Goal: Task Accomplishment & Management: Manage account settings

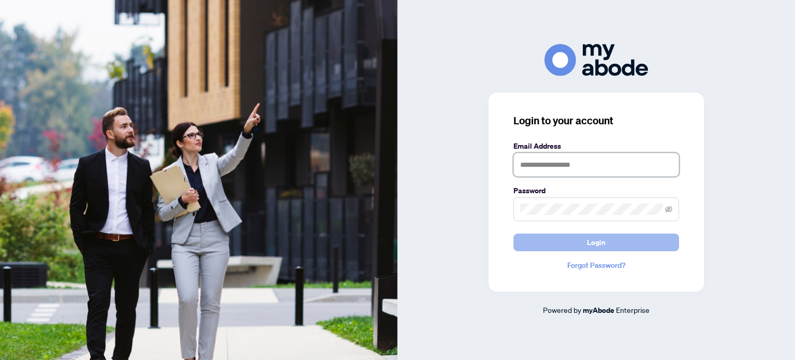
type input "**********"
click at [565, 238] on button "Login" at bounding box center [596, 242] width 166 height 18
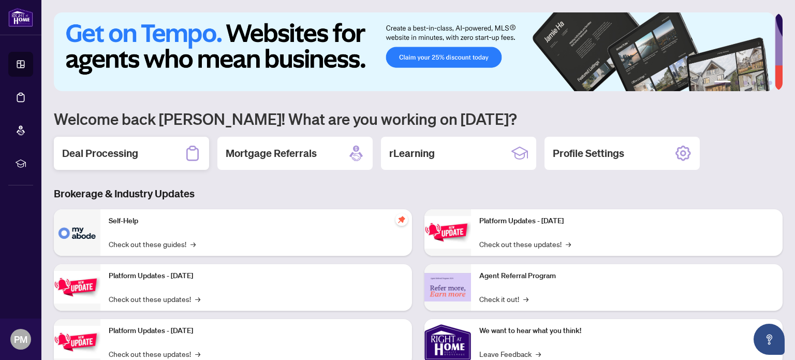
scroll to position [33, 0]
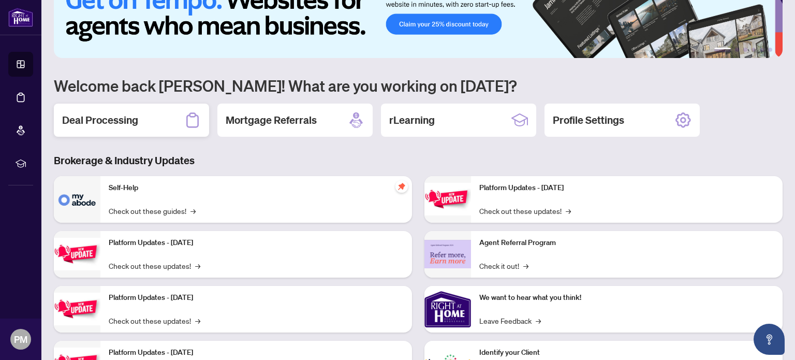
click at [110, 125] on h2 "Deal Processing" at bounding box center [100, 120] width 76 height 14
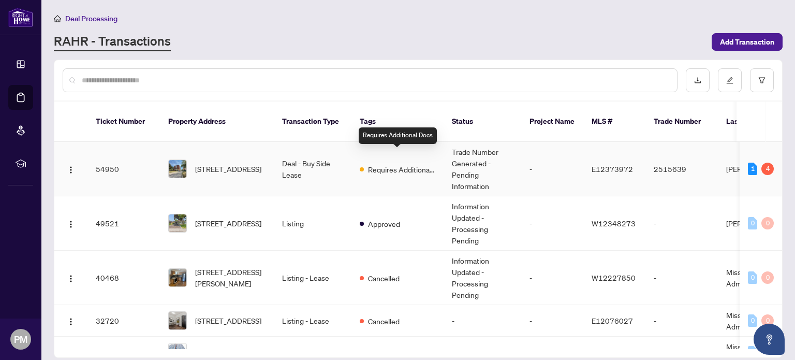
click at [397, 164] on span "Requires Additional Docs" at bounding box center [401, 169] width 67 height 11
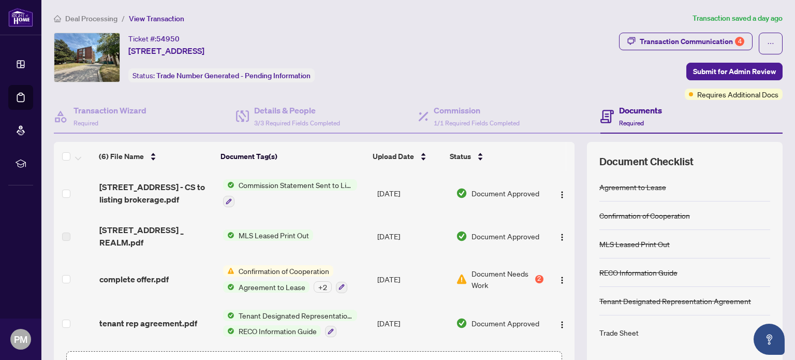
scroll to position [87, 0]
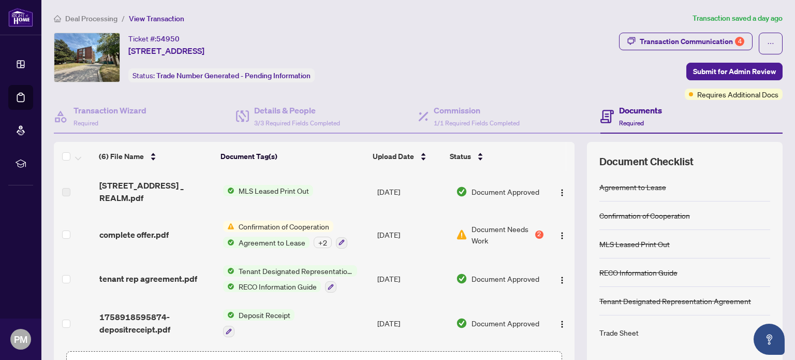
click at [480, 233] on span "Document Needs Work" at bounding box center [501, 234] width 61 height 23
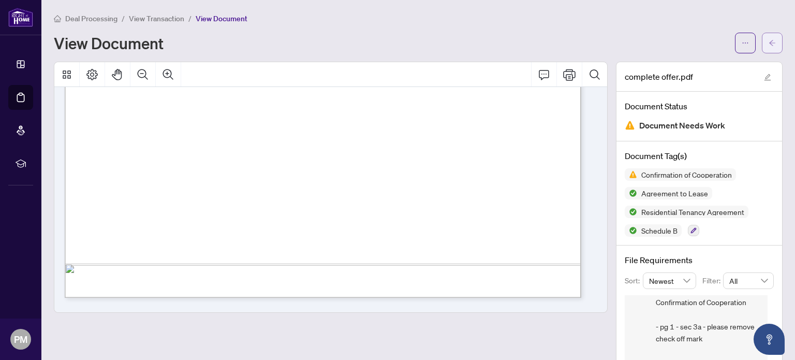
click at [762, 40] on button "button" at bounding box center [772, 43] width 21 height 21
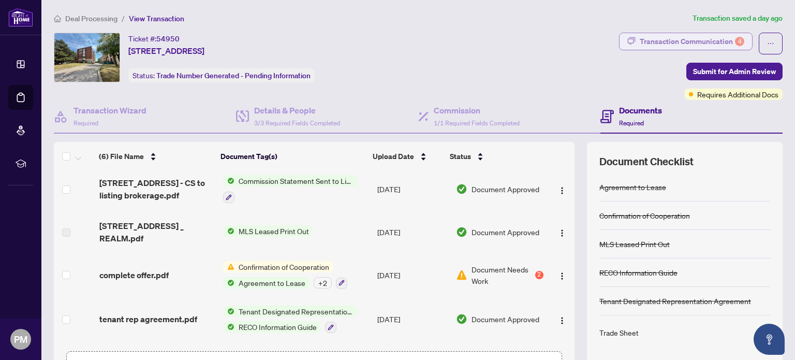
click at [665, 38] on div "Transaction Communication 4" at bounding box center [692, 41] width 105 height 17
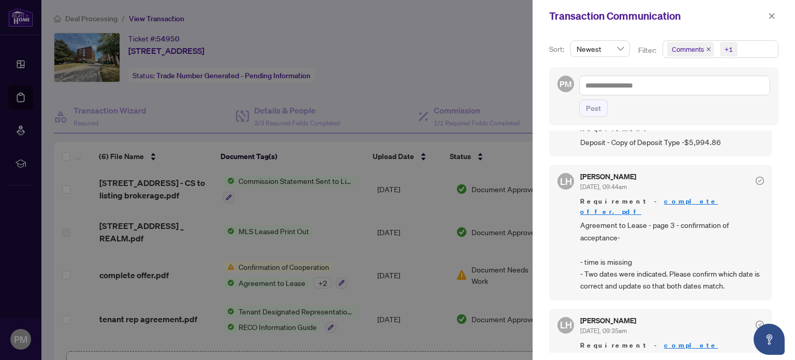
scroll to position [355, 0]
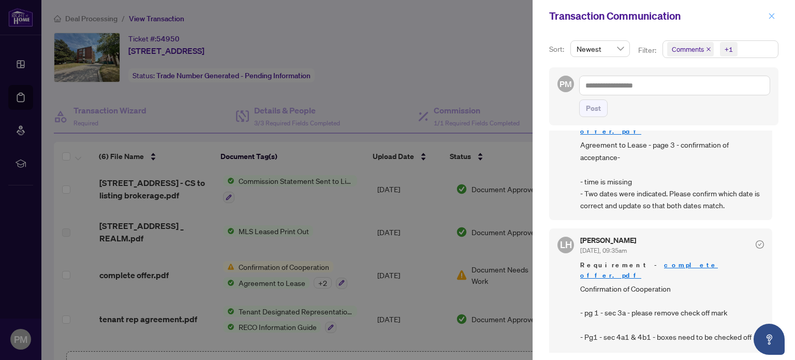
click at [774, 14] on icon "close" at bounding box center [771, 15] width 7 height 7
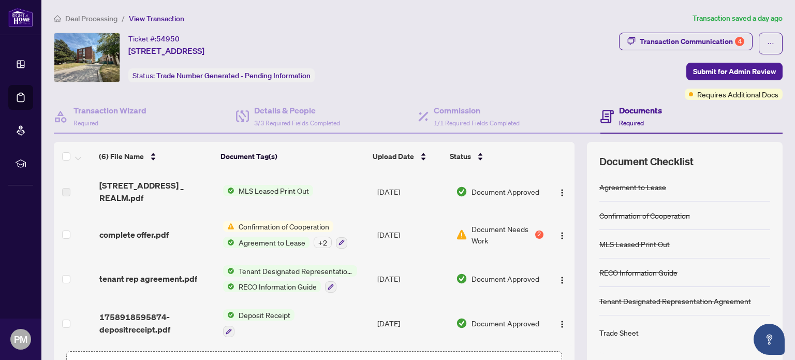
scroll to position [87, 0]
click at [254, 244] on span "Agreement to Lease" at bounding box center [271, 242] width 75 height 11
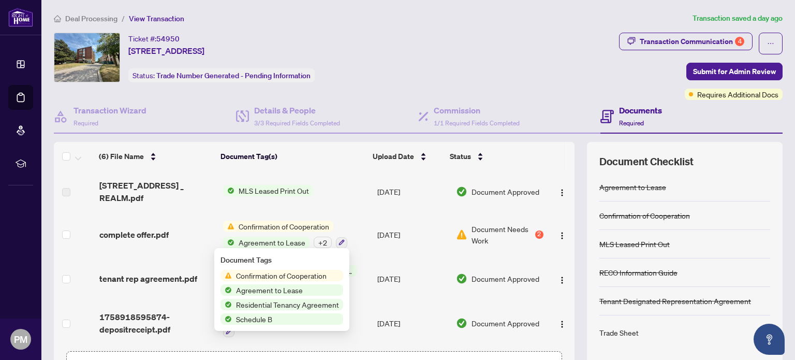
click at [511, 237] on span "Document Needs Work" at bounding box center [501, 234] width 61 height 23
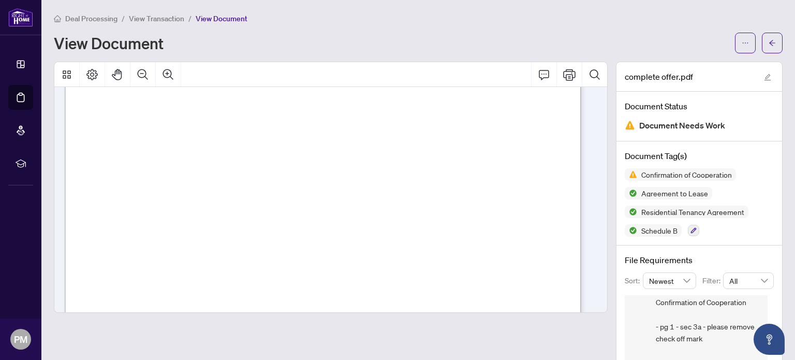
scroll to position [1077, 0]
click at [770, 41] on button "button" at bounding box center [772, 43] width 21 height 21
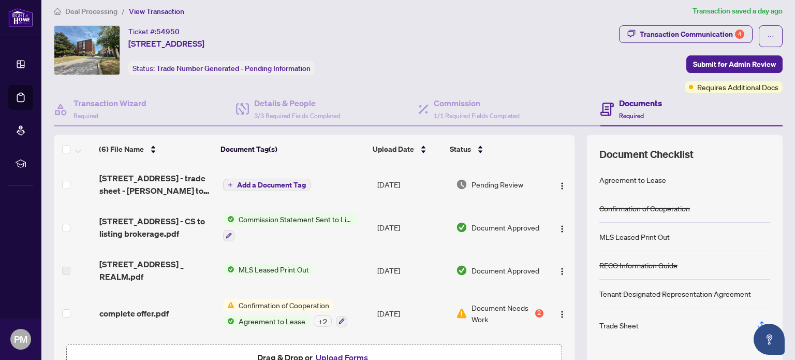
scroll to position [7, 0]
click at [689, 37] on div "Transaction Communication 4" at bounding box center [692, 34] width 105 height 17
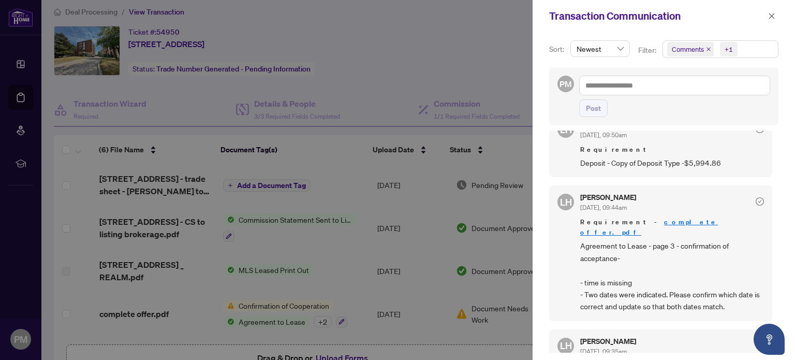
scroll to position [253, 0]
click at [654, 223] on link "complete offer.pdf" at bounding box center [649, 227] width 138 height 19
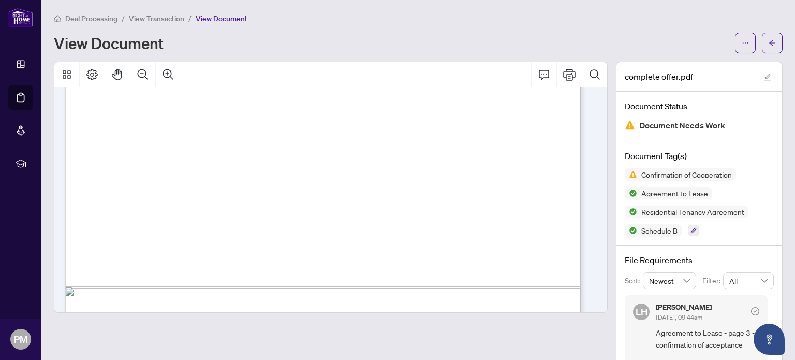
scroll to position [569, 0]
